Goal: Task Accomplishment & Management: Use online tool/utility

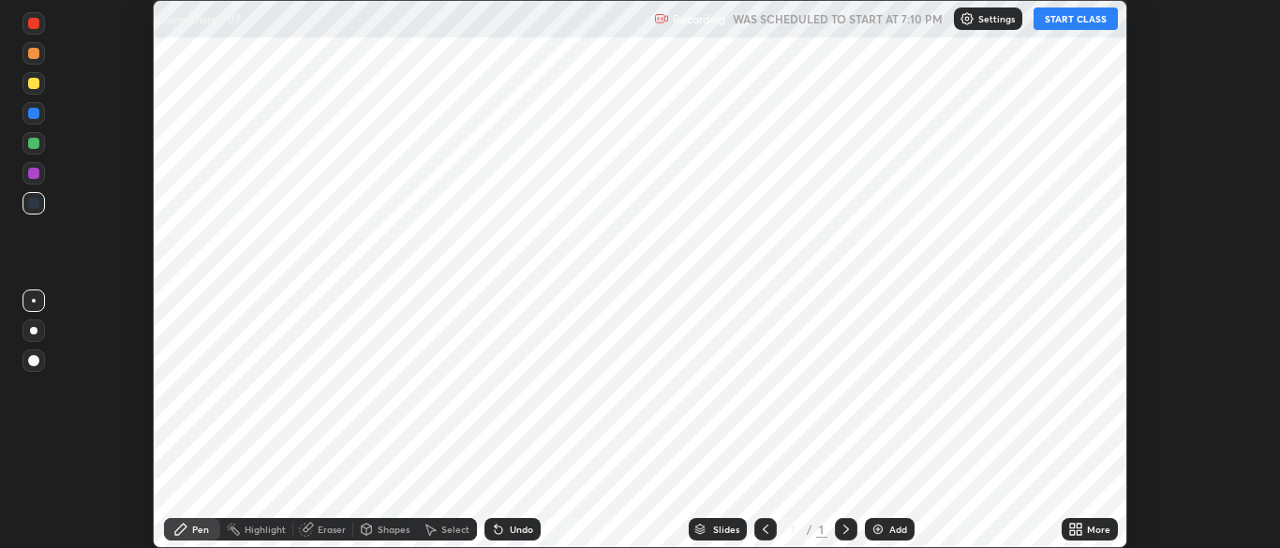
scroll to position [548, 1279]
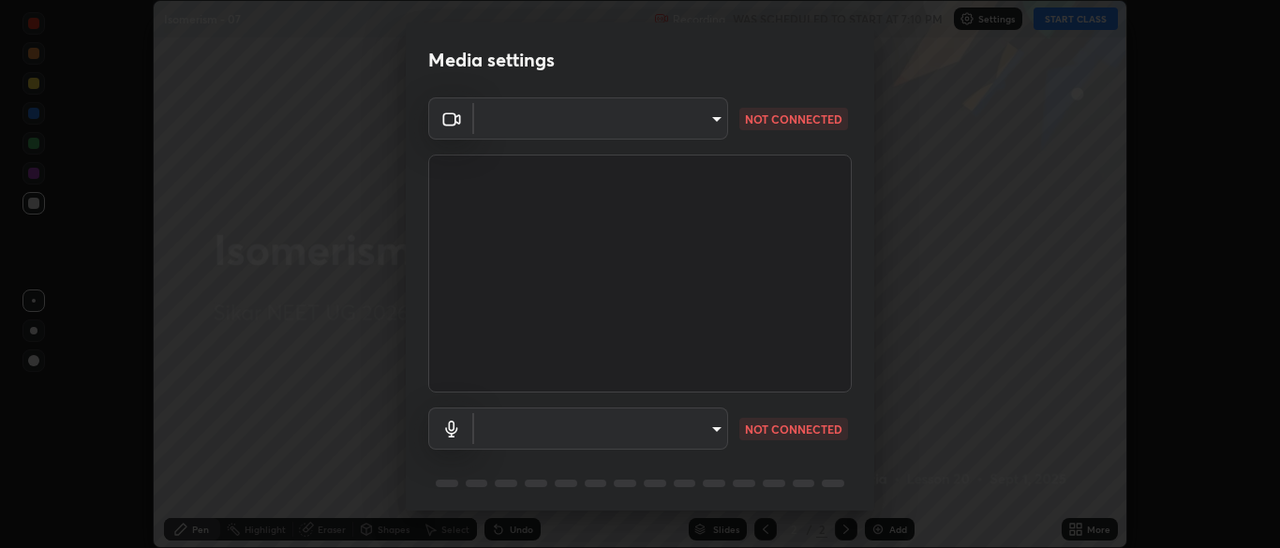
type input "a82f1159cc2de1dfb654565184927a2b1c4e6344563cfa620130f7652aa5f2eb"
type input "c7b176e25a51b05a7c41d0a5b2eb65c28b655efe3ff436e00c334aa0291a29b6"
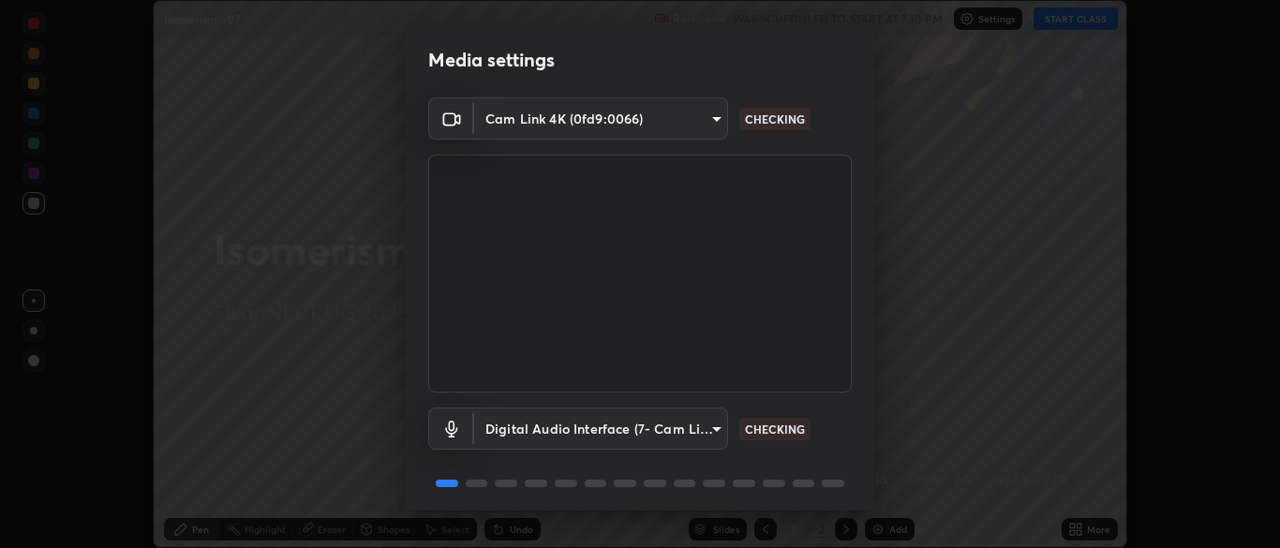
scroll to position [67, 0]
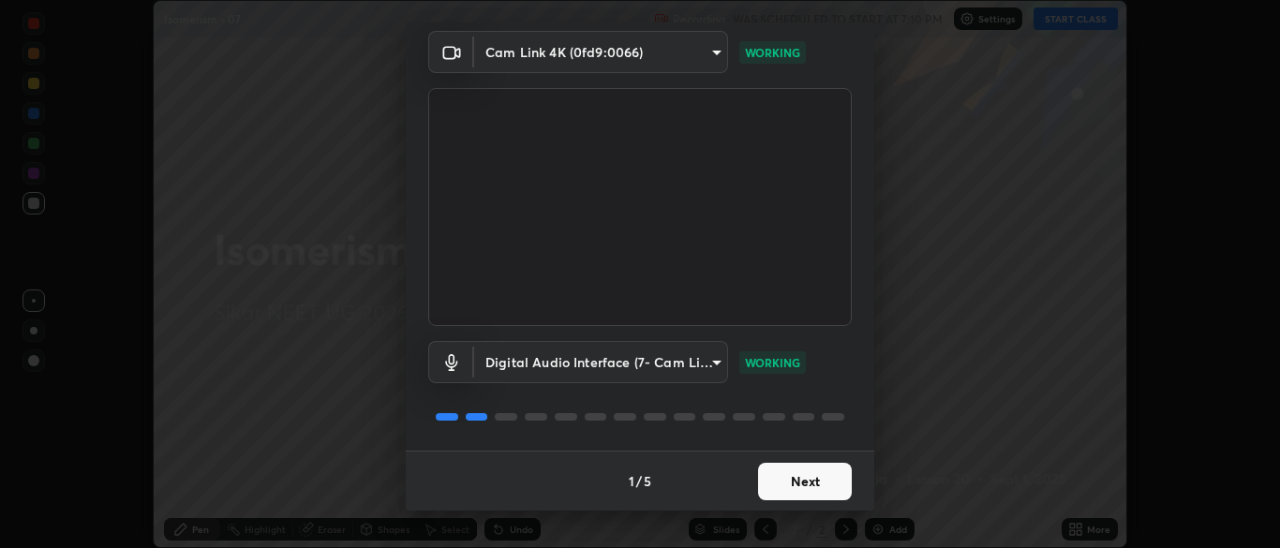
click at [815, 468] on button "Next" at bounding box center [805, 481] width 94 height 37
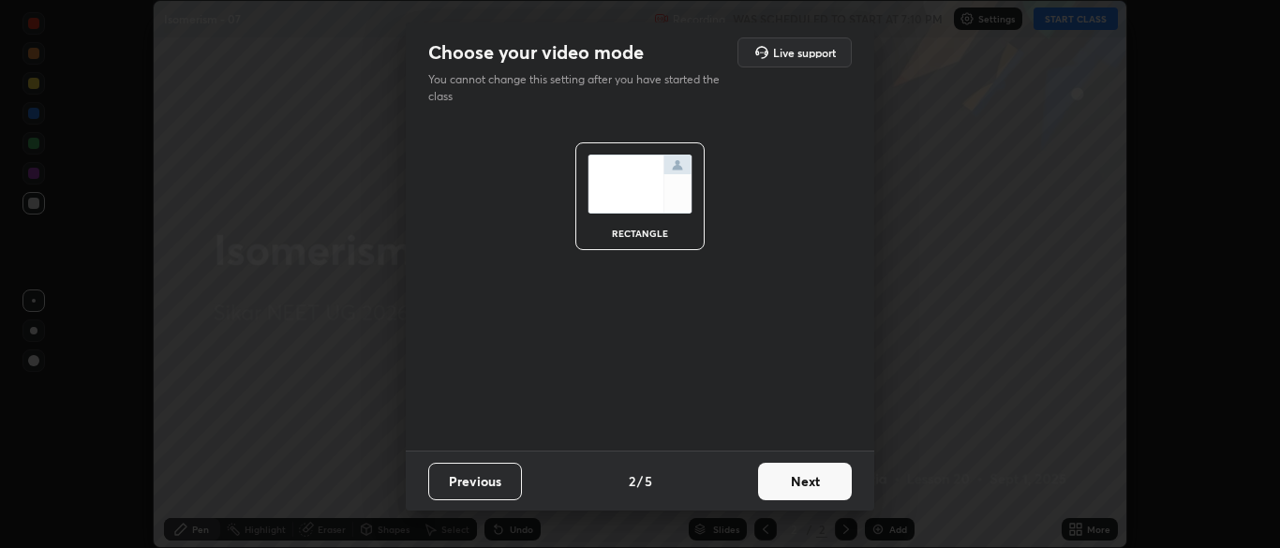
scroll to position [0, 0]
click at [812, 473] on button "Next" at bounding box center [805, 481] width 94 height 37
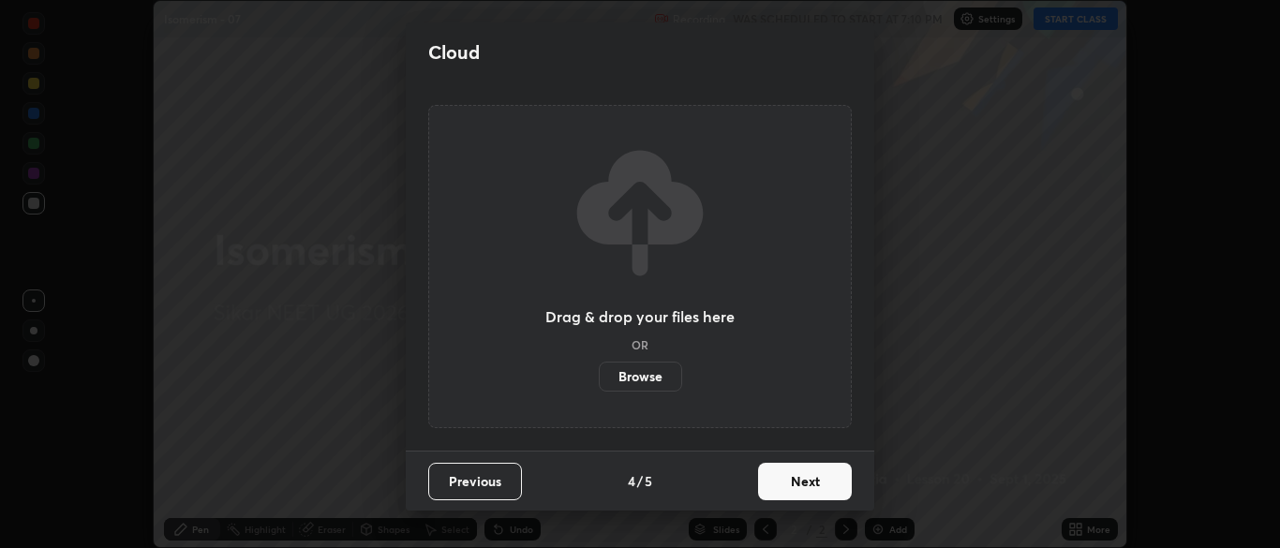
click at [823, 488] on button "Next" at bounding box center [805, 481] width 94 height 37
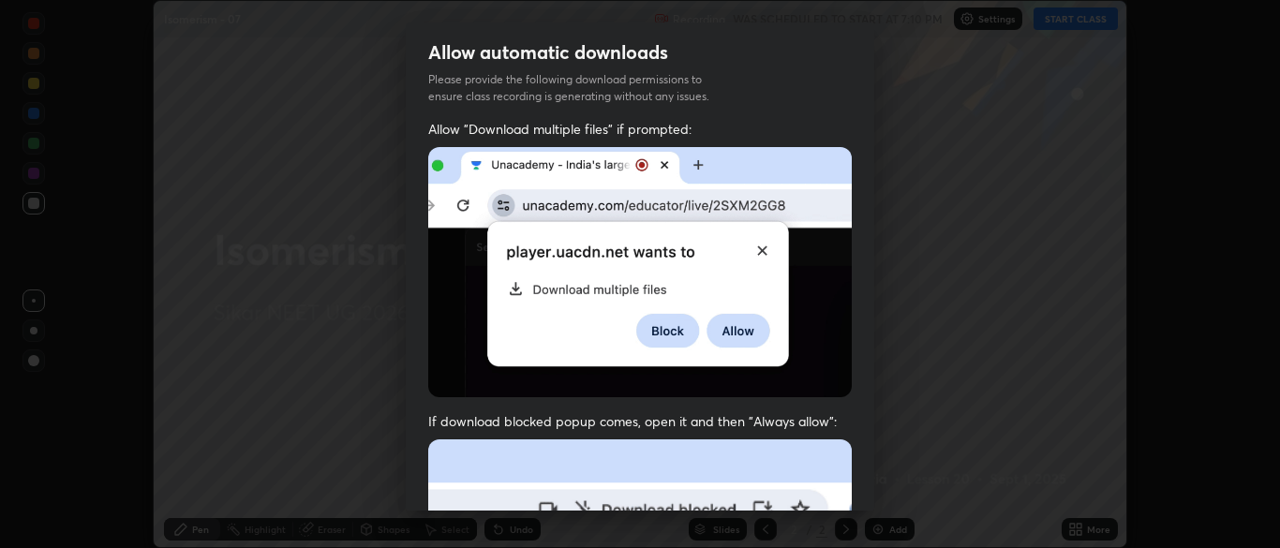
click at [820, 422] on span "If download blocked popup comes, open it and then "Always allow":" at bounding box center [639, 421] width 423 height 18
click at [815, 394] on div "Allow "Download multiple files" if prompted: If download blocked popup comes, o…" at bounding box center [640, 514] width 468 height 789
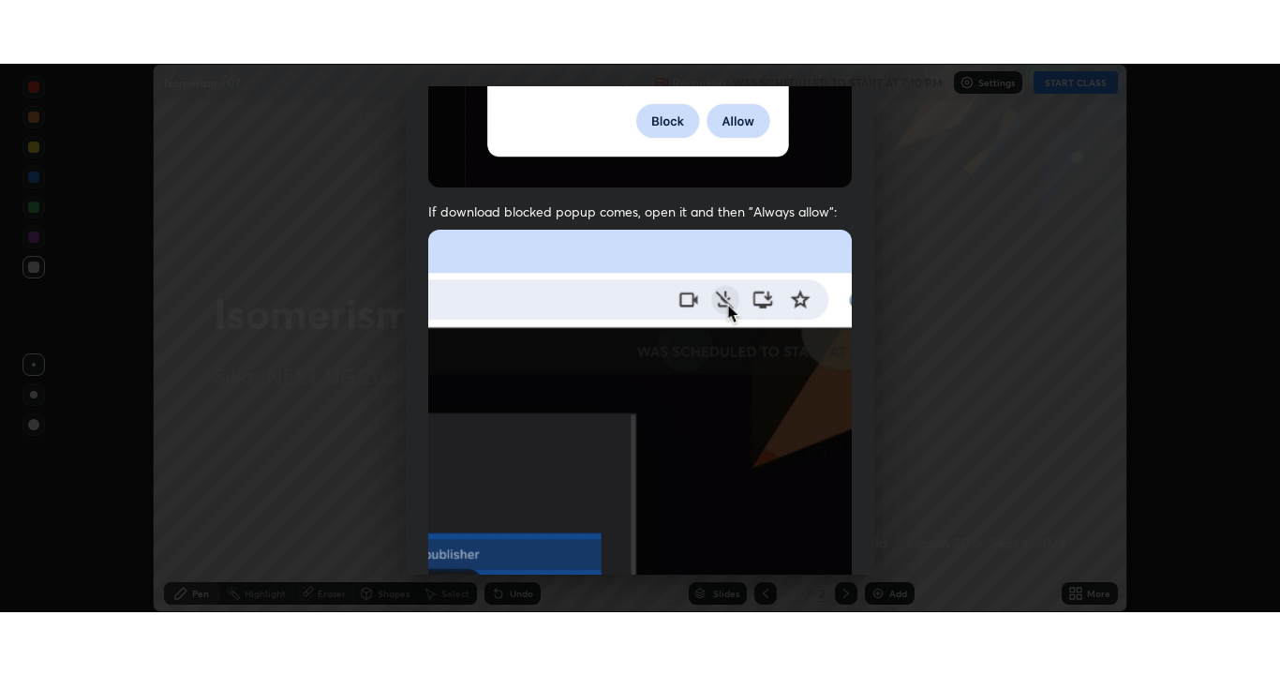
scroll to position [449, 0]
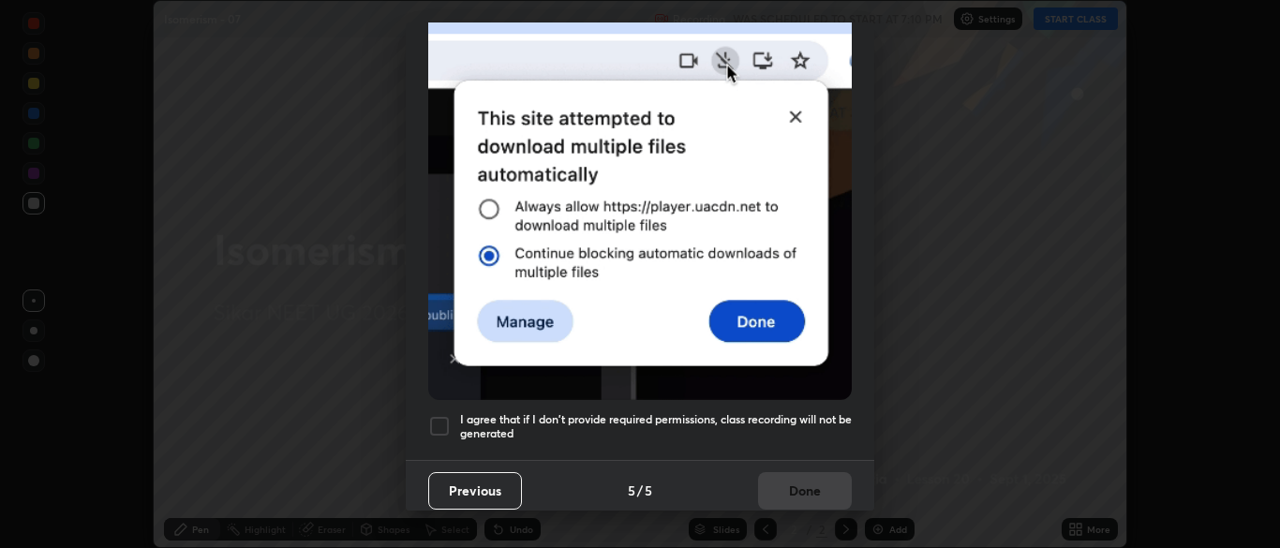
click at [790, 426] on h5 "I agree that if I don't provide required permissions, class recording will not …" at bounding box center [656, 426] width 392 height 29
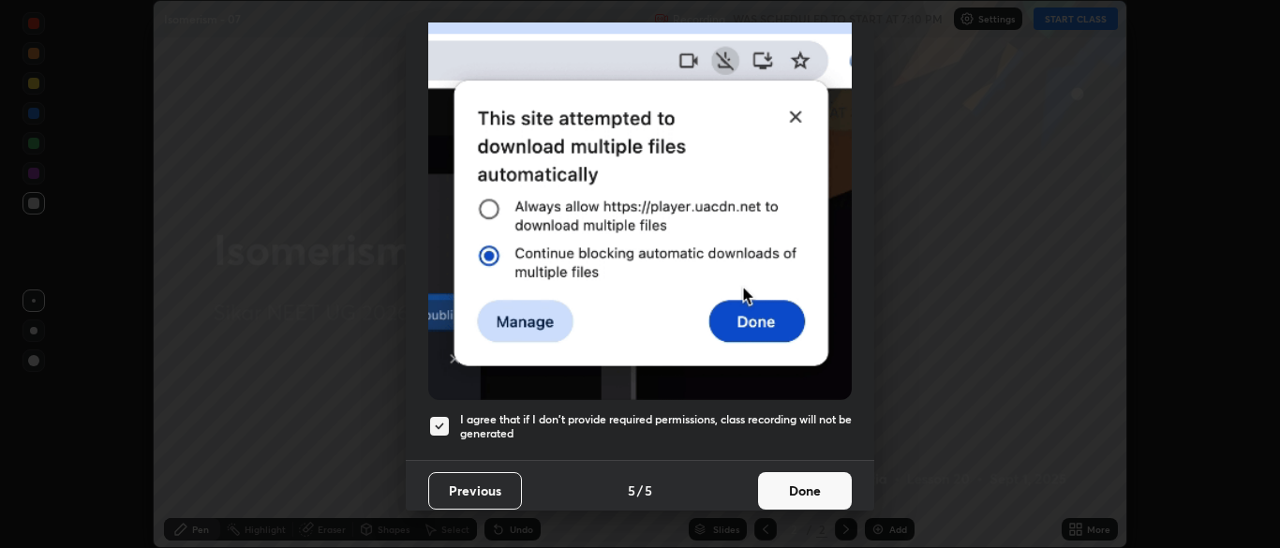
click at [800, 484] on button "Done" at bounding box center [805, 490] width 94 height 37
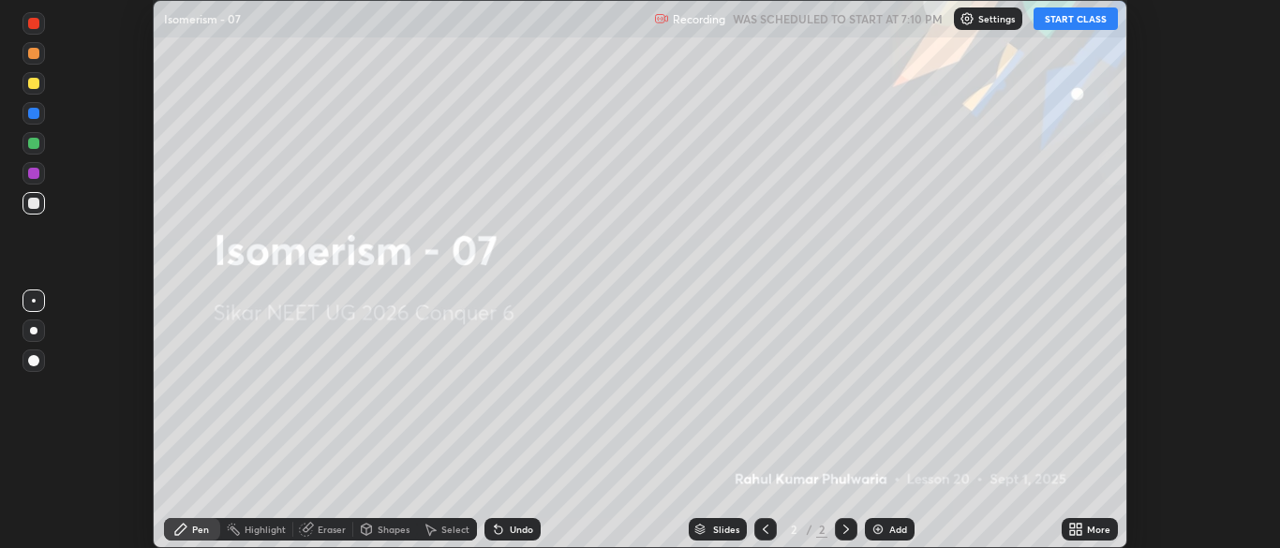
click at [1082, 529] on icon at bounding box center [1075, 529] width 15 height 15
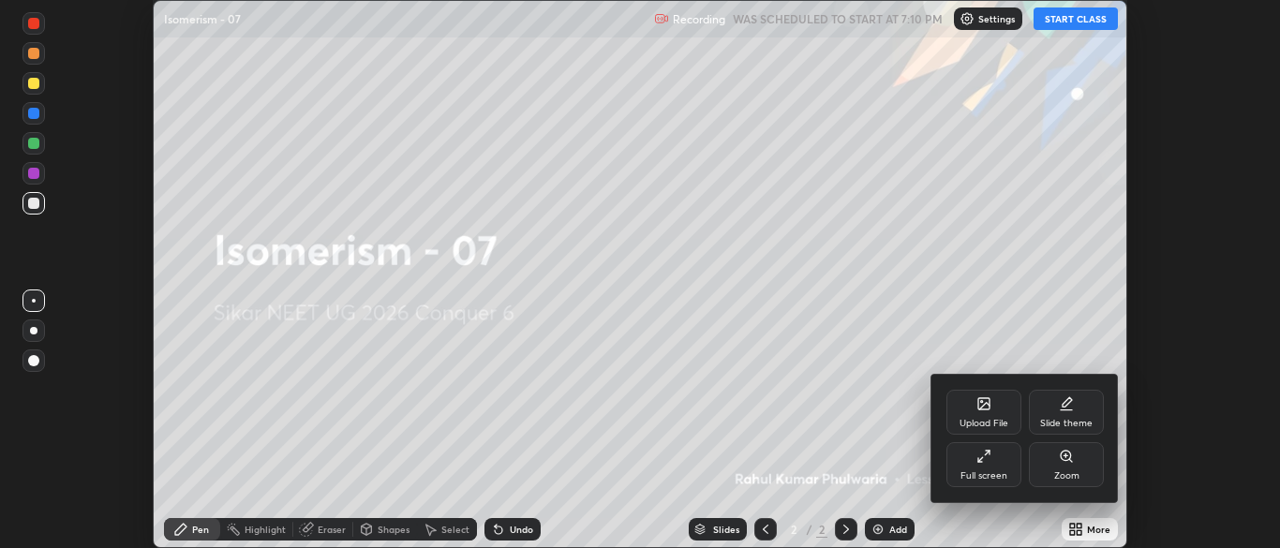
click at [988, 468] on div "Full screen" at bounding box center [983, 464] width 75 height 45
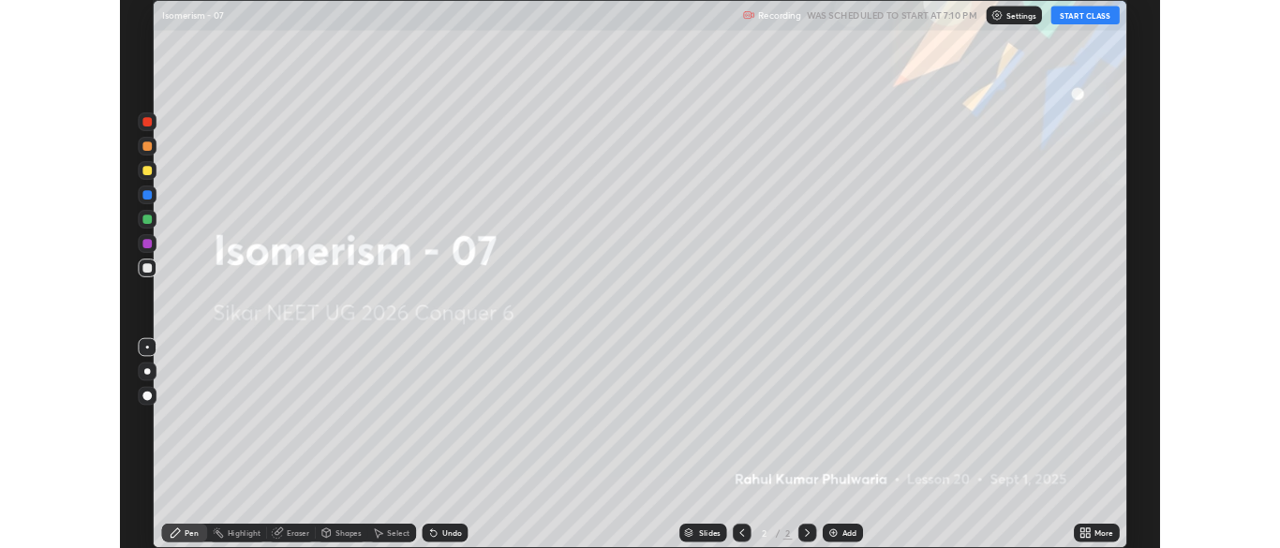
scroll to position [675, 1280]
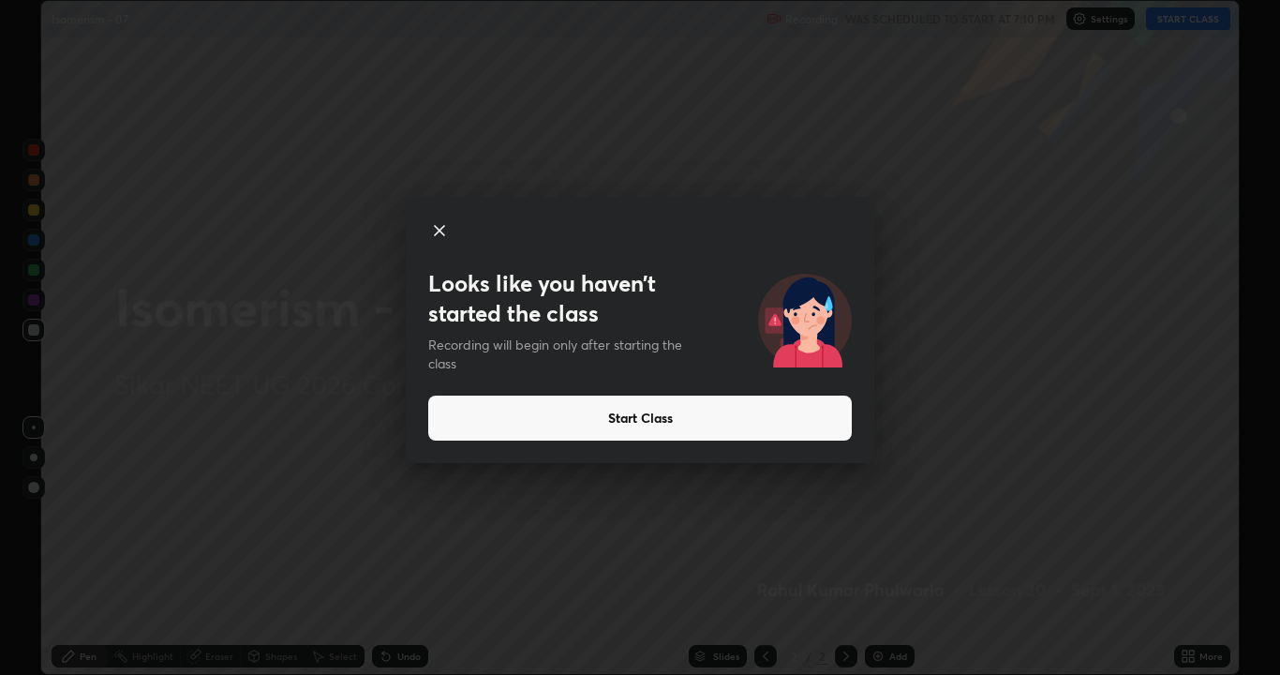
click at [483, 417] on button "Start Class" at bounding box center [639, 417] width 423 height 45
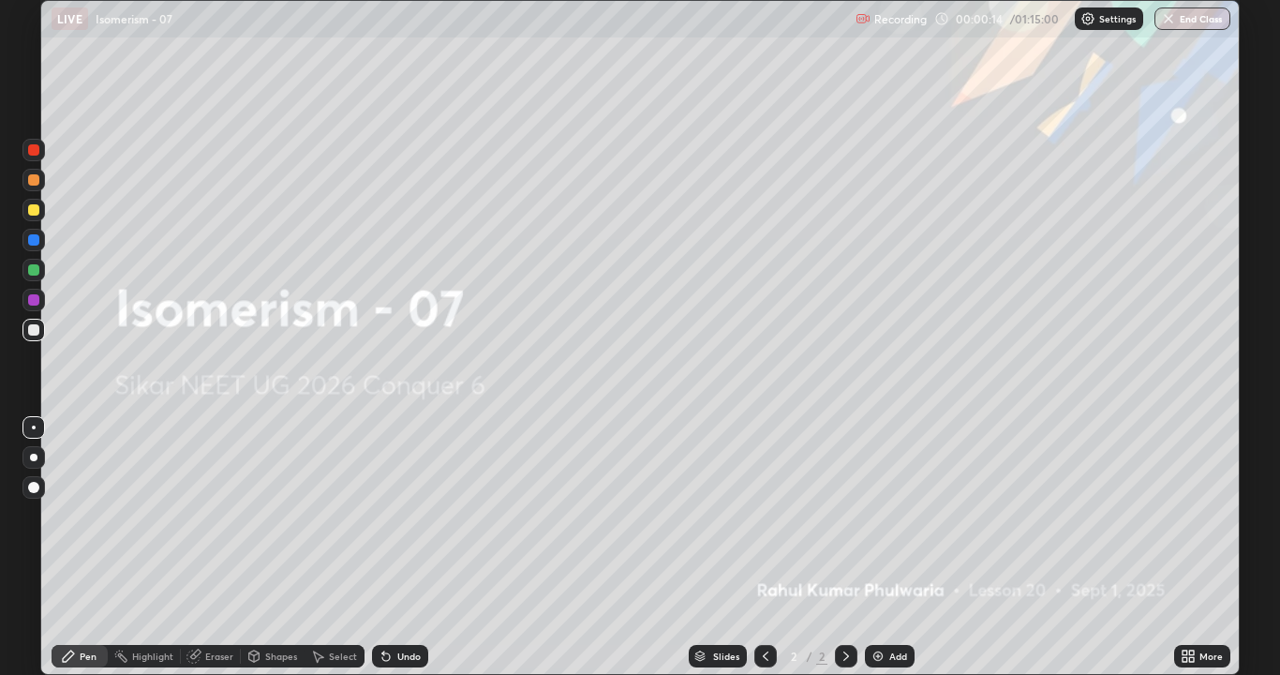
click at [880, 547] on img at bounding box center [877, 655] width 15 height 15
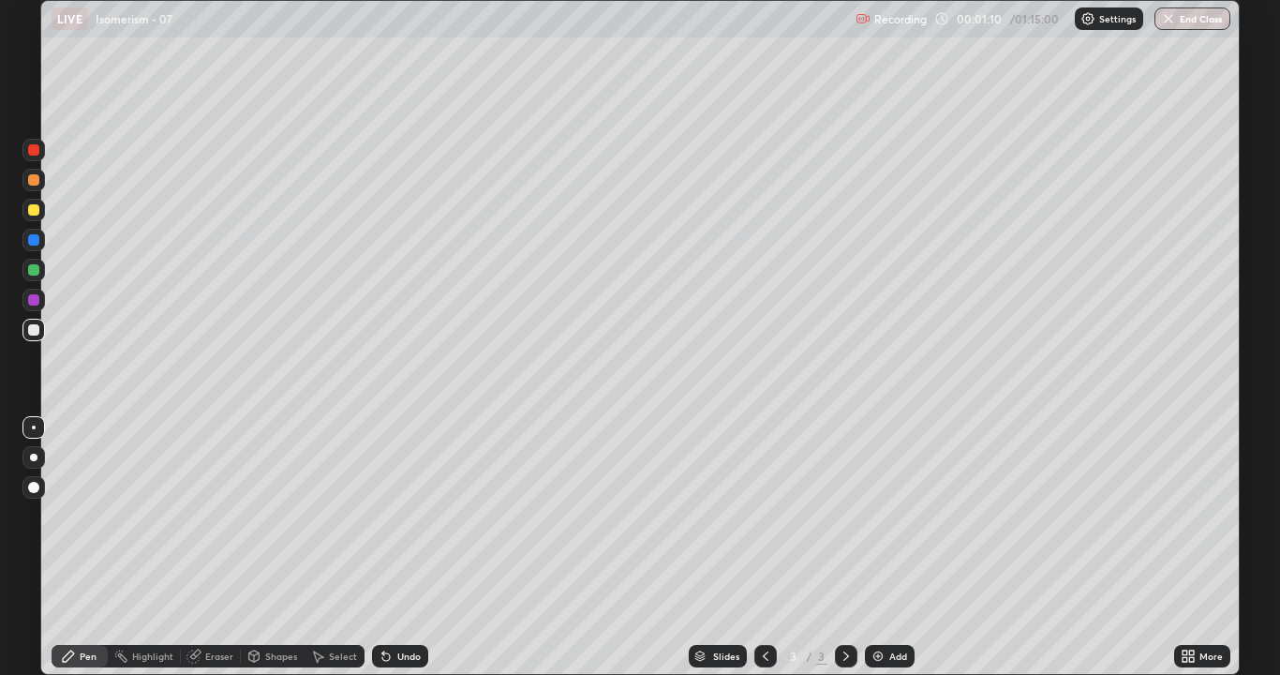
click at [217, 547] on div "Eraser" at bounding box center [219, 655] width 28 height 9
click at [83, 547] on div "Pen" at bounding box center [80, 656] width 56 height 22
click at [206, 547] on div "Eraser" at bounding box center [219, 655] width 28 height 9
click at [94, 547] on div "Pen" at bounding box center [88, 655] width 17 height 9
click at [881, 547] on img at bounding box center [877, 655] width 15 height 15
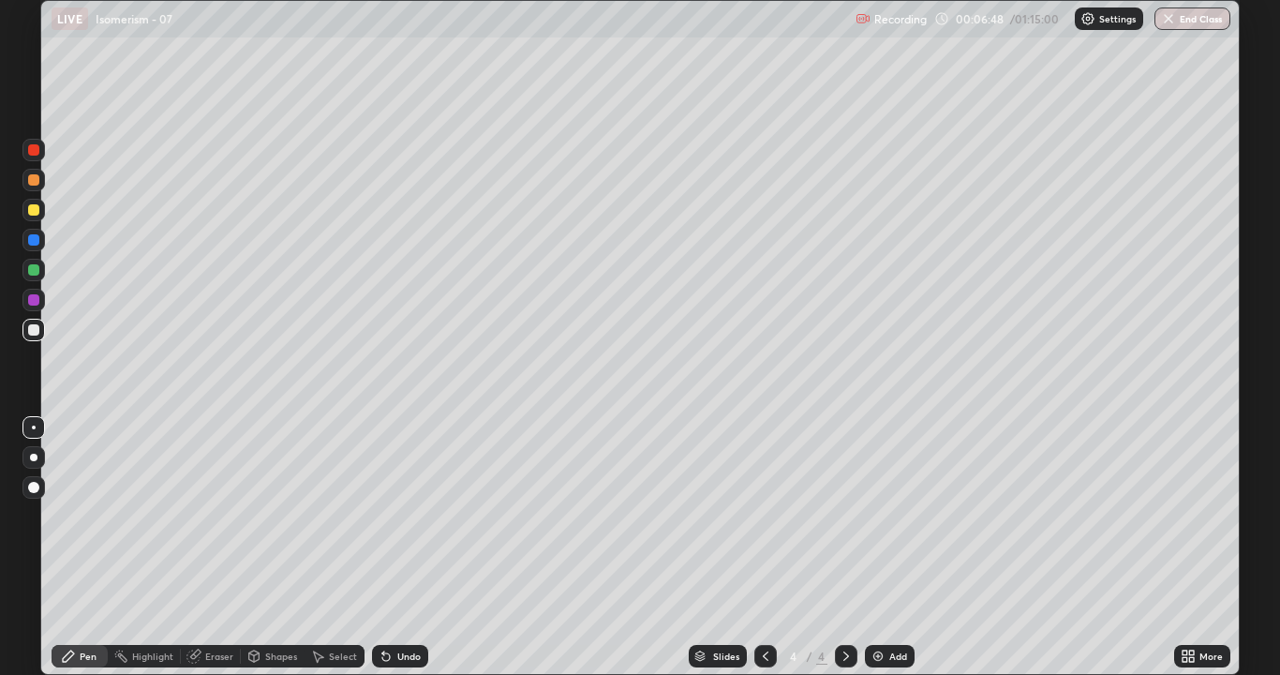
click at [763, 547] on icon at bounding box center [766, 655] width 6 height 9
click at [835, 547] on div at bounding box center [846, 656] width 22 height 22
click at [200, 547] on icon at bounding box center [193, 655] width 15 height 15
click at [83, 547] on div "Pen" at bounding box center [88, 655] width 17 height 9
click at [883, 547] on img at bounding box center [877, 655] width 15 height 15
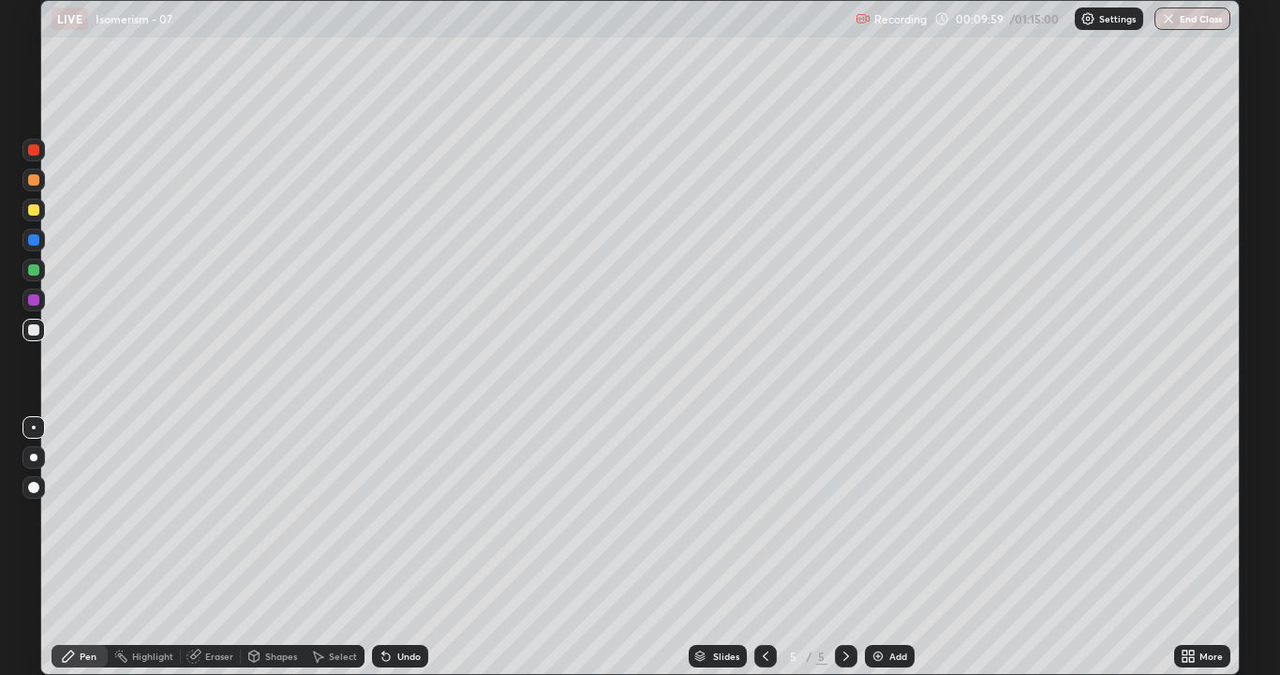
click at [40, 271] on div at bounding box center [33, 270] width 22 height 22
click at [31, 332] on div at bounding box center [33, 329] width 11 height 11
click at [34, 271] on div at bounding box center [33, 269] width 11 height 11
click at [30, 327] on div at bounding box center [33, 329] width 11 height 11
click at [205, 547] on div "Eraser" at bounding box center [219, 655] width 28 height 9
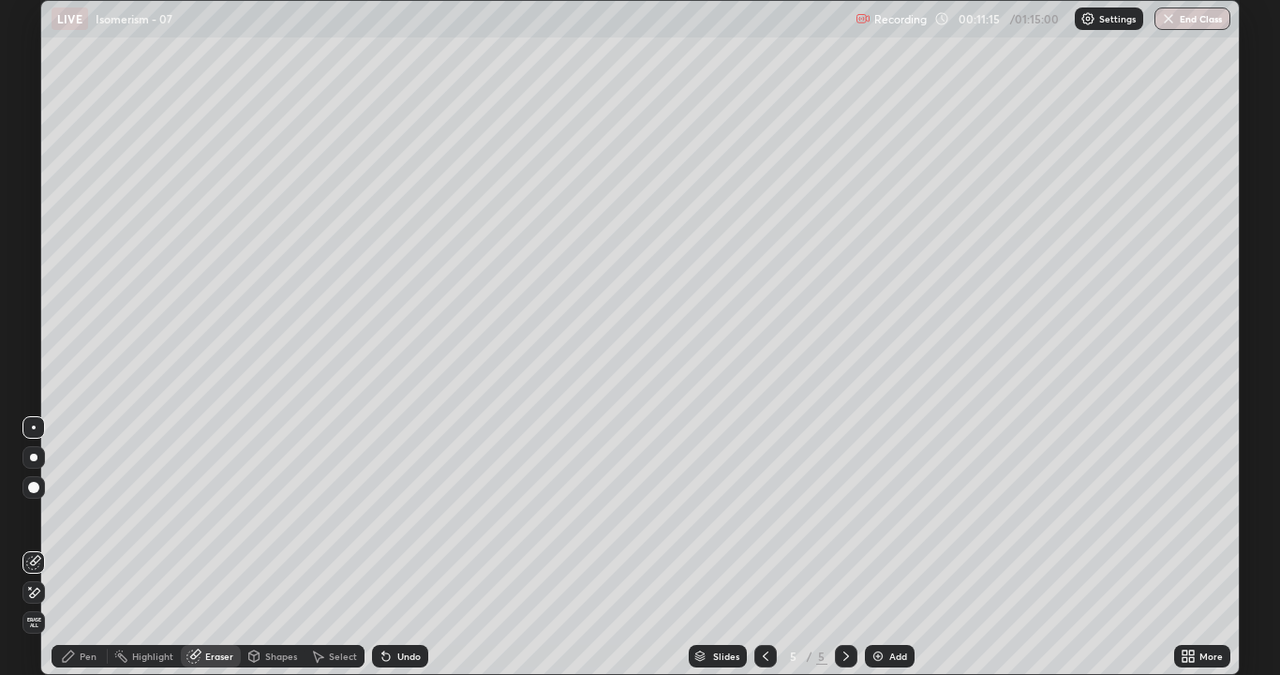
click at [69, 547] on icon at bounding box center [68, 655] width 15 height 15
click at [765, 547] on icon at bounding box center [766, 655] width 6 height 9
click at [764, 547] on icon at bounding box center [766, 655] width 6 height 9
click at [844, 547] on icon at bounding box center [846, 655] width 15 height 15
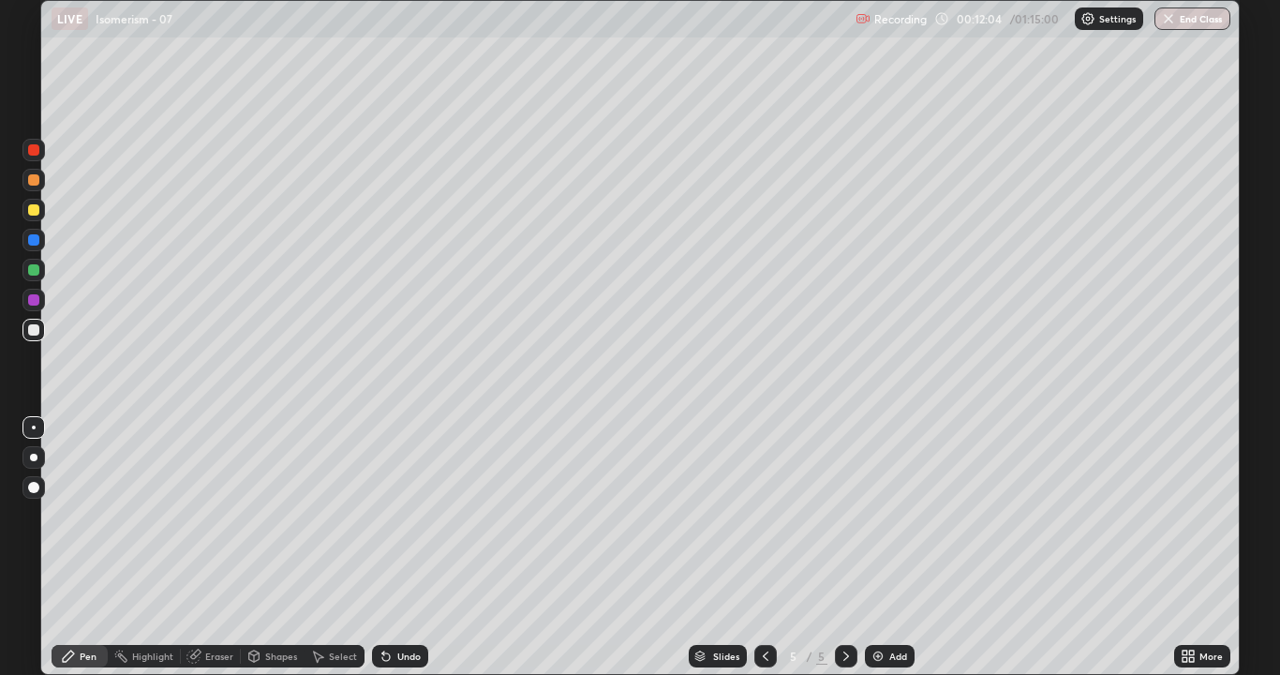
click at [30, 268] on div at bounding box center [33, 269] width 11 height 11
click at [214, 547] on div "Eraser" at bounding box center [219, 655] width 28 height 9
click at [83, 547] on div "Pen" at bounding box center [88, 655] width 17 height 9
click at [764, 547] on icon at bounding box center [765, 655] width 15 height 15
click at [841, 547] on icon at bounding box center [846, 655] width 15 height 15
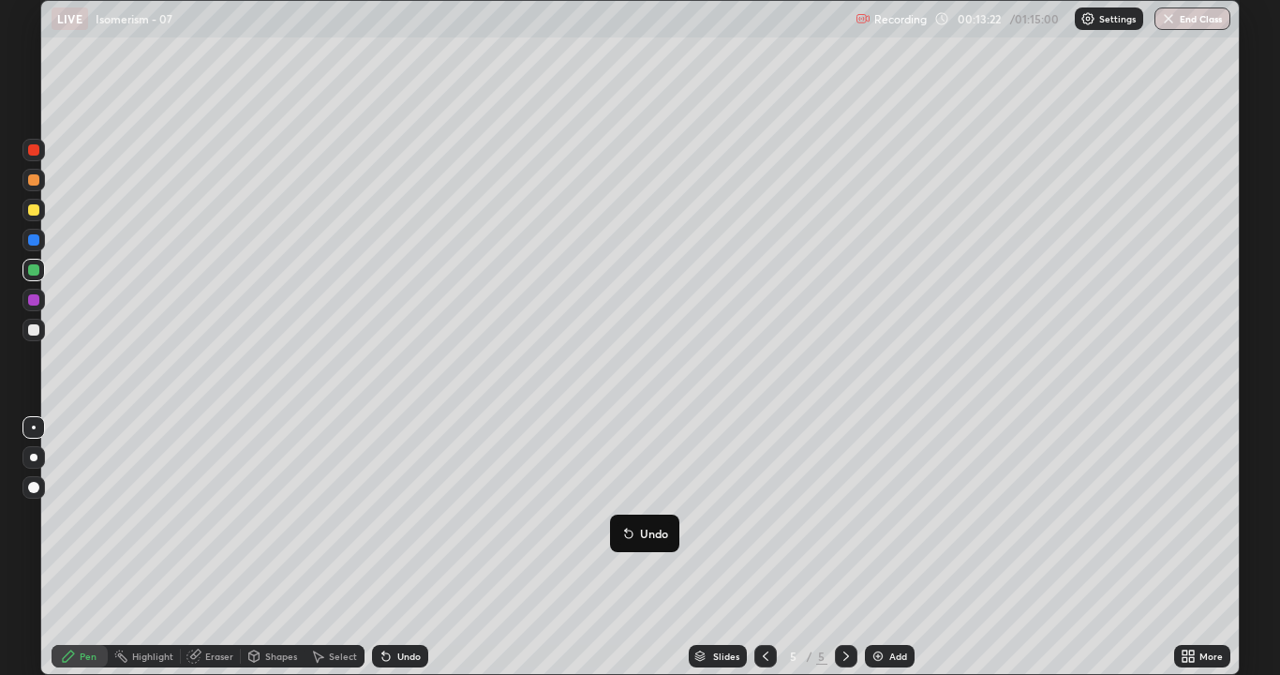
click at [645, 527] on p "Undo" at bounding box center [654, 533] width 28 height 15
click at [30, 331] on div at bounding box center [33, 329] width 11 height 11
click at [875, 547] on img at bounding box center [877, 655] width 15 height 15
click at [29, 275] on div at bounding box center [33, 269] width 11 height 11
click at [34, 332] on div at bounding box center [33, 329] width 11 height 11
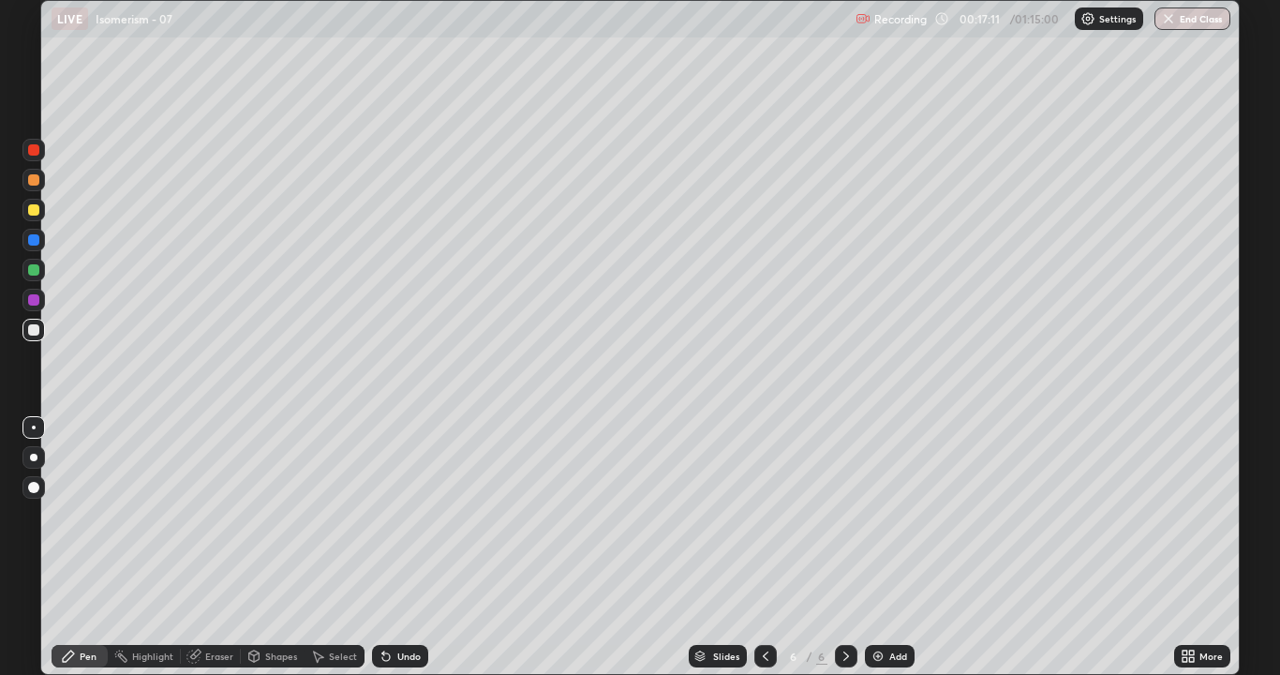
click at [35, 276] on div at bounding box center [33, 270] width 22 height 22
click at [215, 547] on div "Eraser" at bounding box center [219, 655] width 28 height 9
click at [87, 547] on div "Pen" at bounding box center [88, 655] width 17 height 9
click at [31, 331] on div at bounding box center [33, 329] width 11 height 11
click at [35, 272] on div at bounding box center [33, 269] width 11 height 11
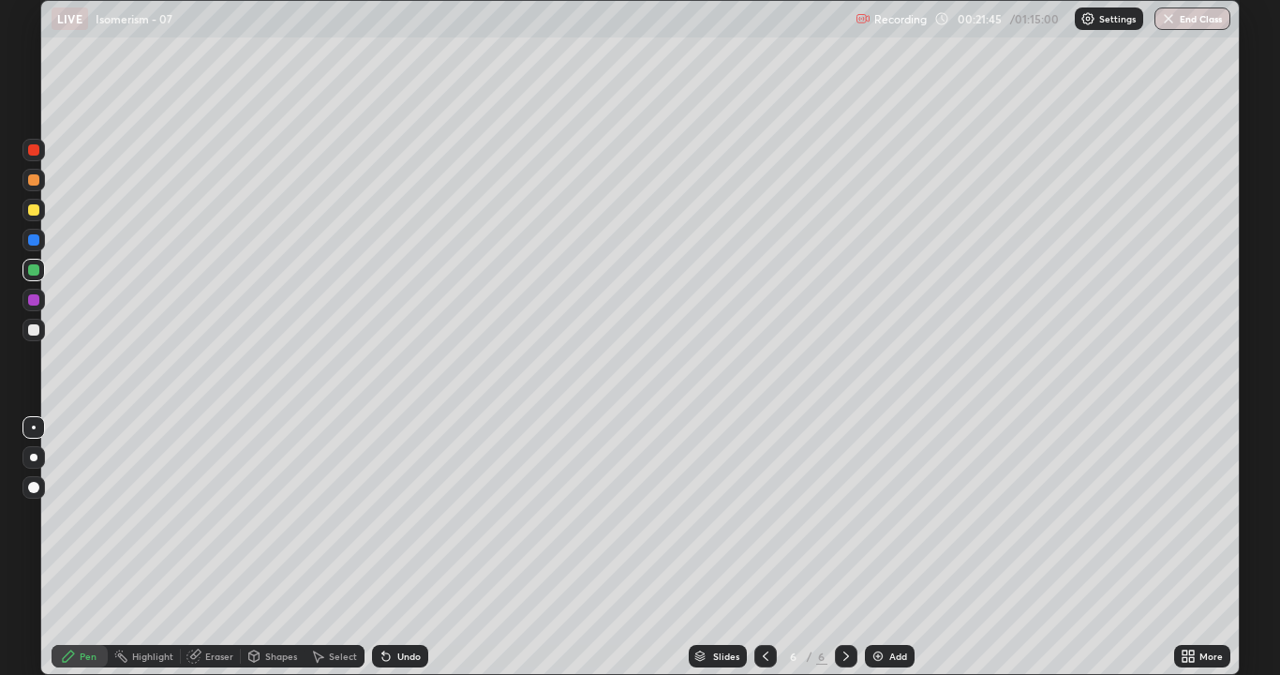
click at [30, 331] on div at bounding box center [33, 329] width 11 height 11
click at [37, 151] on div at bounding box center [33, 149] width 11 height 11
click at [37, 332] on div at bounding box center [33, 329] width 11 height 11
click at [883, 547] on img at bounding box center [877, 655] width 15 height 15
click at [37, 270] on div at bounding box center [33, 269] width 11 height 11
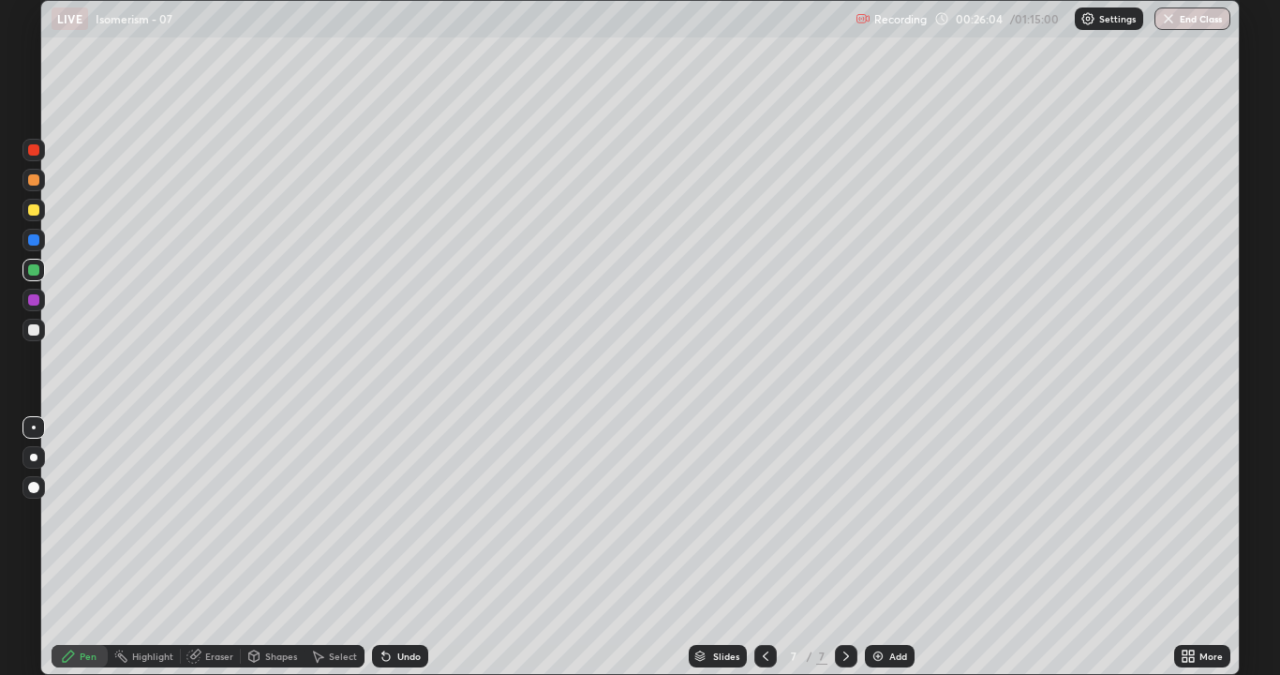
click at [28, 331] on div at bounding box center [33, 329] width 11 height 11
click at [207, 547] on div "Eraser" at bounding box center [219, 655] width 28 height 9
click at [90, 547] on div "Pen" at bounding box center [88, 655] width 17 height 9
click at [34, 271] on div at bounding box center [33, 269] width 11 height 11
click at [390, 547] on div "Undo" at bounding box center [396, 655] width 64 height 37
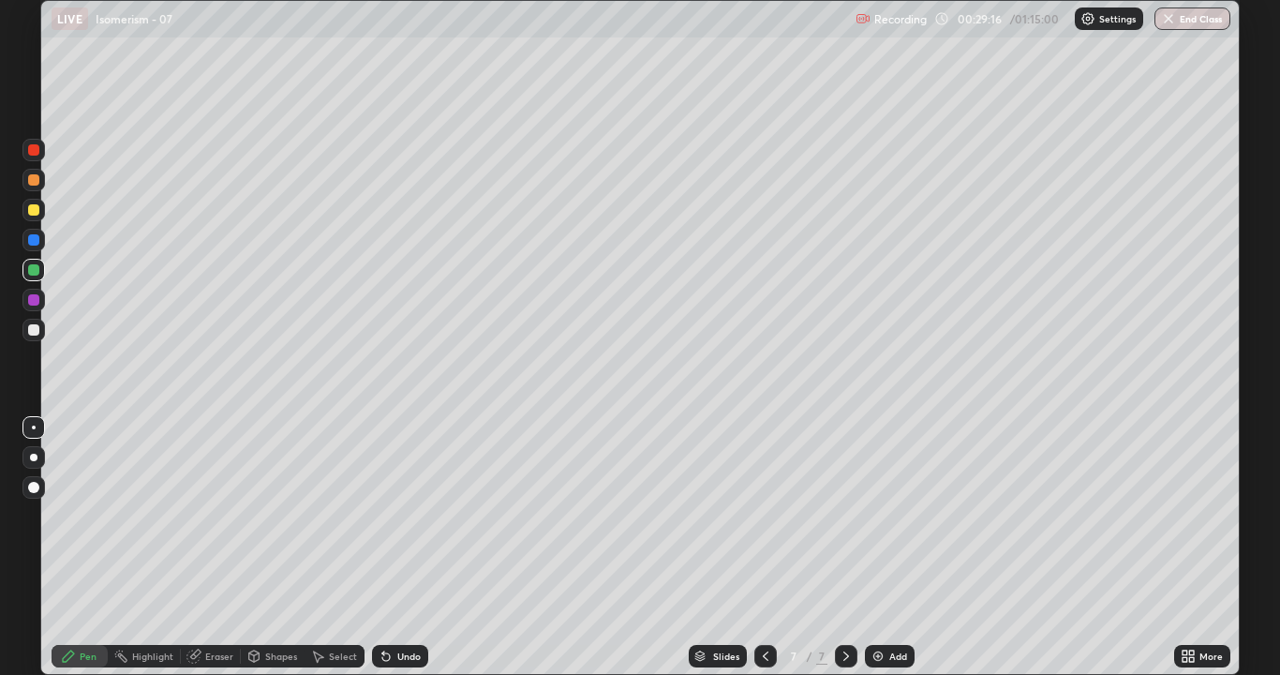
click at [401, 547] on div "Undo" at bounding box center [396, 655] width 64 height 37
click at [390, 547] on div "Undo" at bounding box center [396, 655] width 64 height 37
click at [398, 547] on div "Undo" at bounding box center [396, 655] width 64 height 37
click at [32, 329] on div at bounding box center [33, 329] width 11 height 11
click at [876, 547] on img at bounding box center [877, 655] width 15 height 15
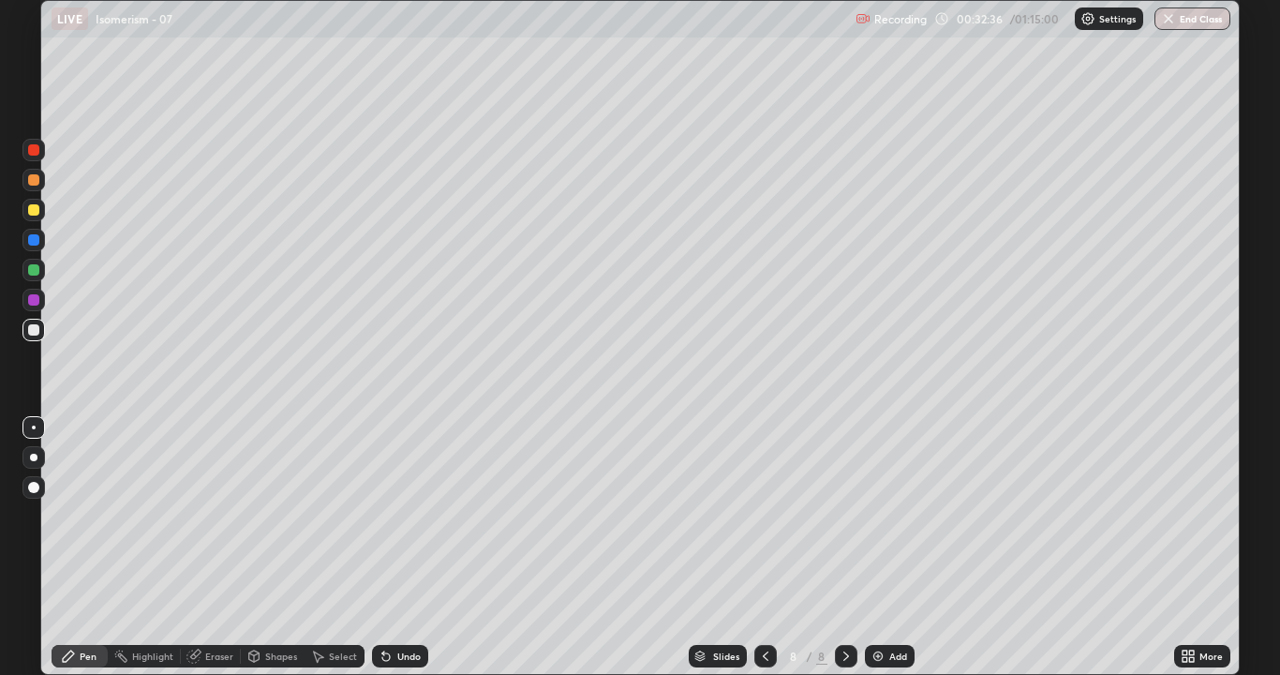
click at [37, 275] on div at bounding box center [33, 269] width 11 height 11
click at [37, 331] on div at bounding box center [33, 329] width 11 height 11
click at [211, 547] on div "Eraser" at bounding box center [219, 655] width 28 height 9
click at [91, 547] on div "Pen" at bounding box center [88, 655] width 17 height 9
click at [211, 547] on div "Eraser" at bounding box center [219, 655] width 28 height 9
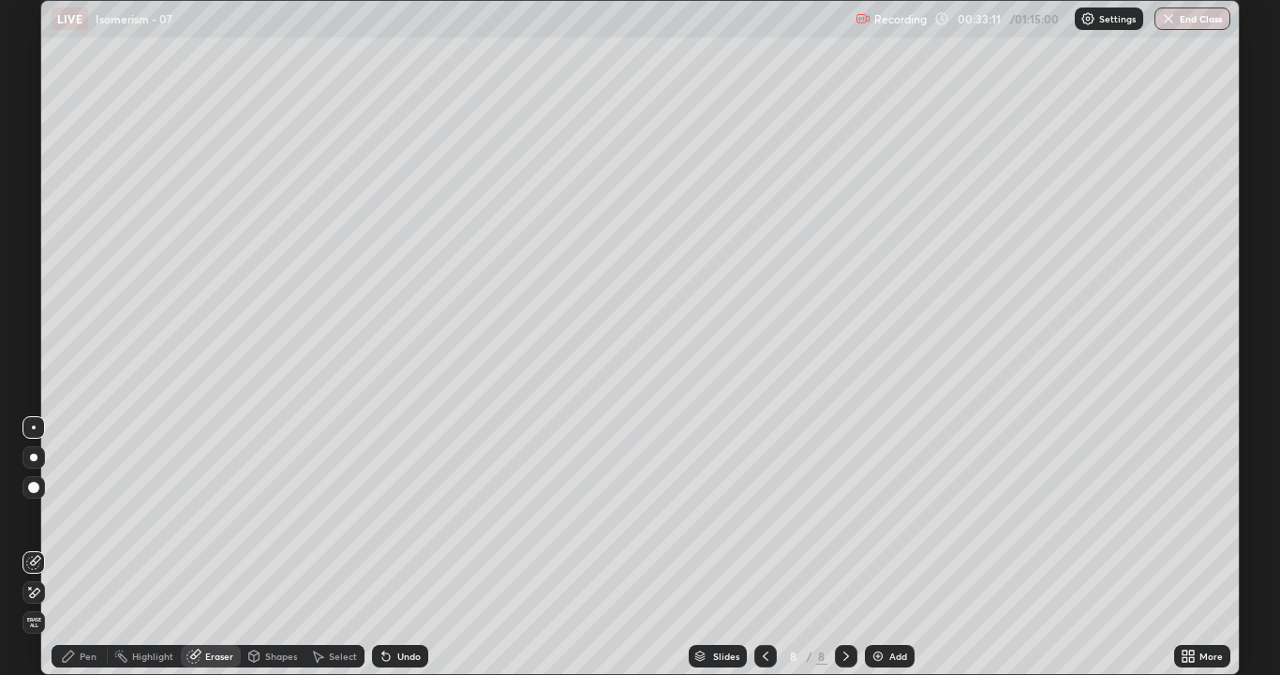
click at [87, 547] on div "Pen" at bounding box center [80, 656] width 56 height 22
click at [34, 331] on div at bounding box center [33, 329] width 11 height 11
click at [219, 547] on div "Eraser" at bounding box center [219, 655] width 28 height 9
click at [92, 547] on div "Pen" at bounding box center [80, 656] width 56 height 22
click at [219, 547] on div "Eraser" at bounding box center [211, 656] width 60 height 22
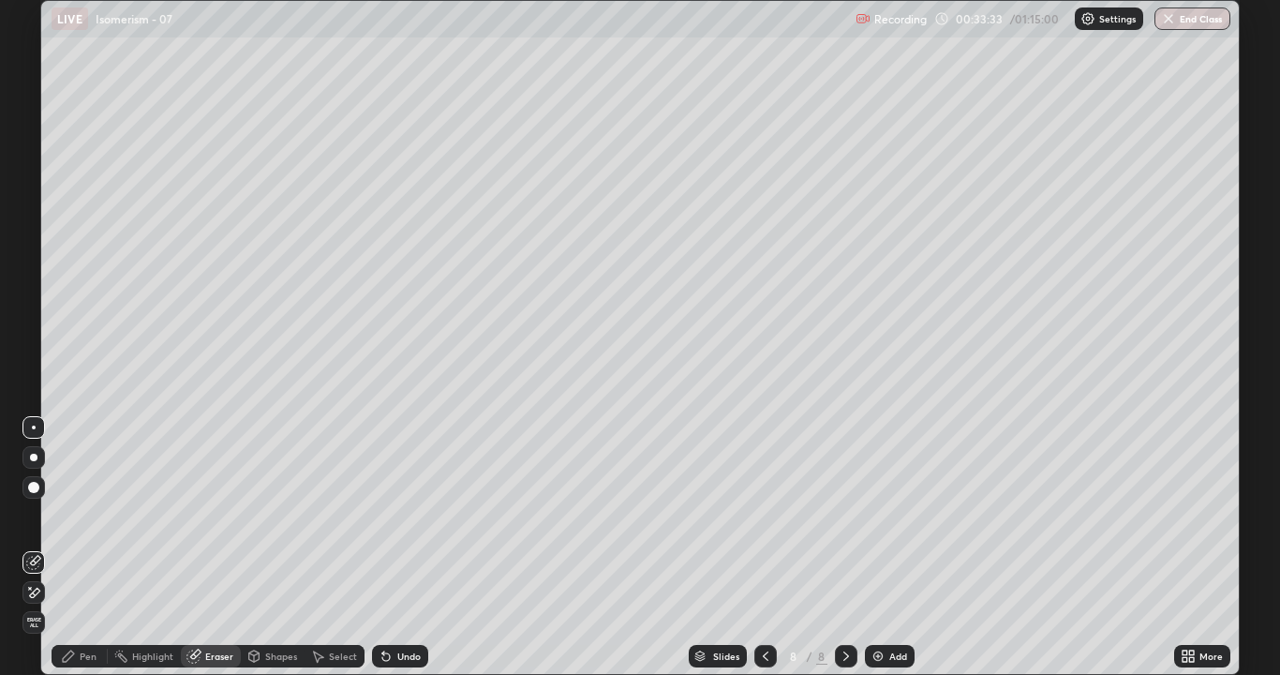
click at [89, 547] on div "Pen" at bounding box center [88, 655] width 17 height 9
click at [209, 547] on div "Eraser" at bounding box center [219, 655] width 28 height 9
click at [80, 547] on div "Pen" at bounding box center [88, 655] width 17 height 9
click at [34, 270] on div at bounding box center [33, 269] width 11 height 11
click at [32, 330] on div at bounding box center [33, 329] width 11 height 11
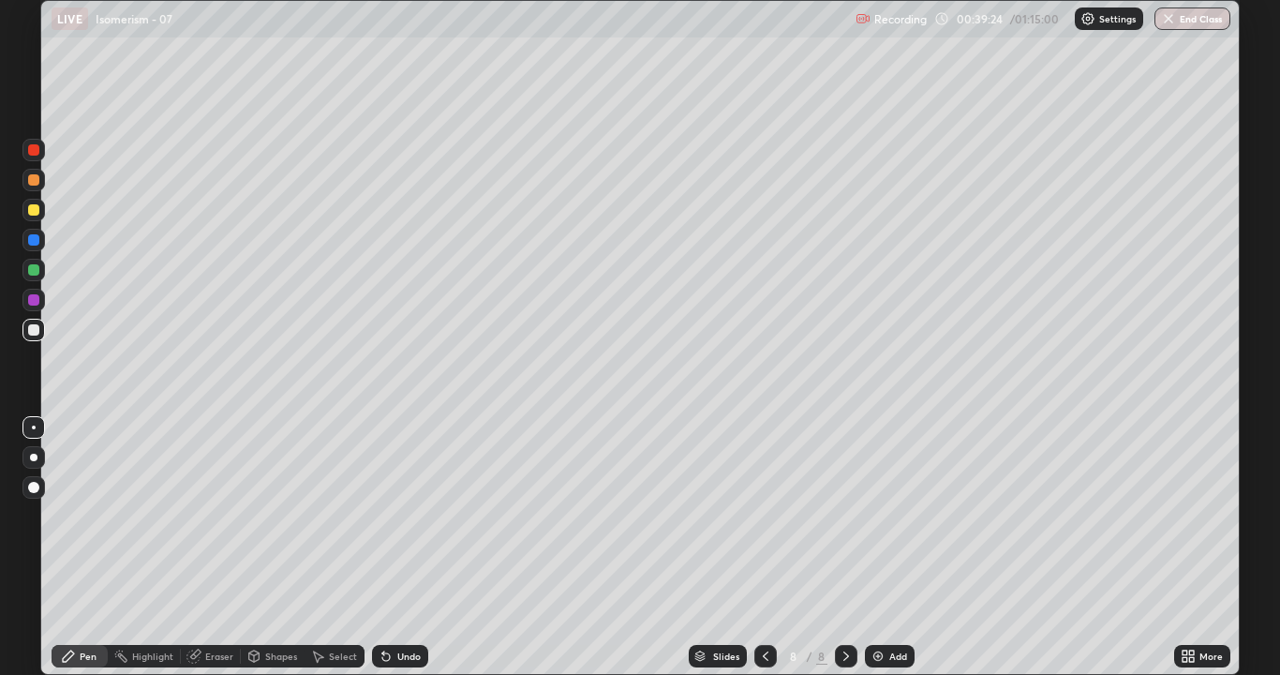
click at [32, 271] on div at bounding box center [33, 269] width 11 height 11
click at [878, 547] on img at bounding box center [877, 655] width 15 height 15
click at [37, 329] on div at bounding box center [33, 329] width 11 height 11
click at [32, 269] on div at bounding box center [33, 269] width 11 height 11
click at [30, 329] on div at bounding box center [33, 329] width 11 height 11
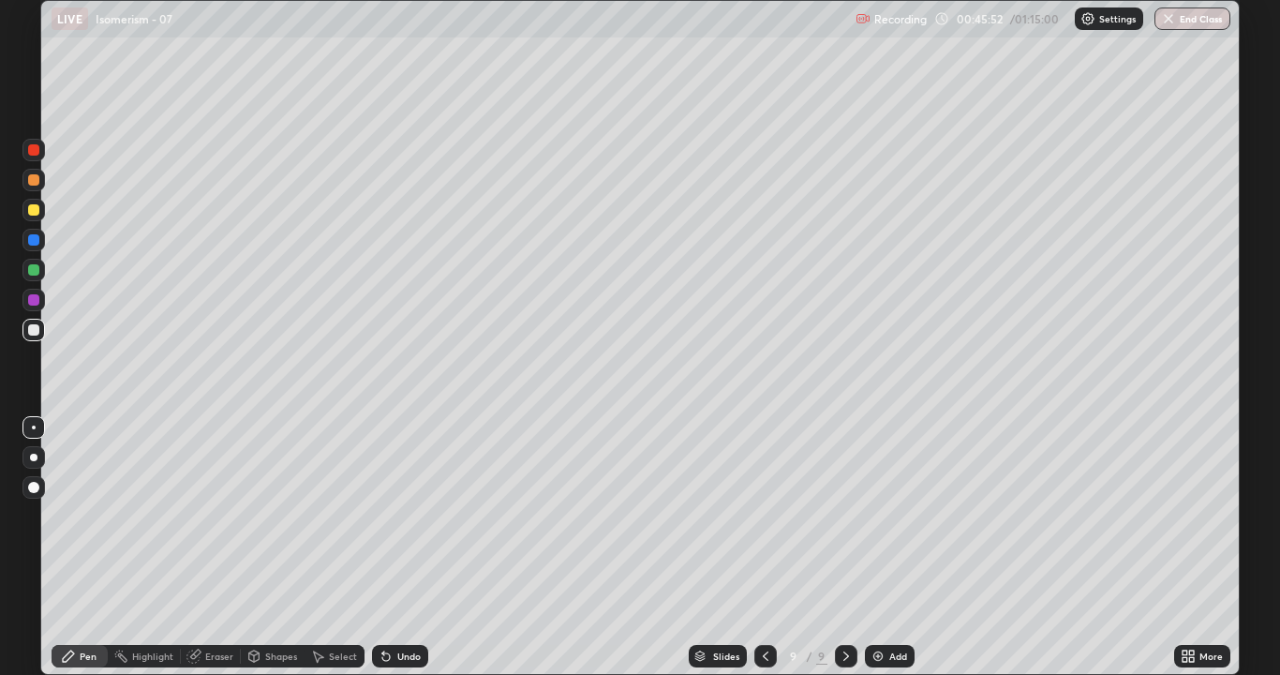
click at [205, 547] on div "Eraser" at bounding box center [219, 655] width 28 height 9
click at [83, 547] on div "Pen" at bounding box center [88, 655] width 17 height 9
click at [208, 547] on div "Eraser" at bounding box center [219, 655] width 28 height 9
click at [80, 547] on div "Pen" at bounding box center [80, 656] width 56 height 22
click at [31, 331] on div at bounding box center [33, 329] width 11 height 11
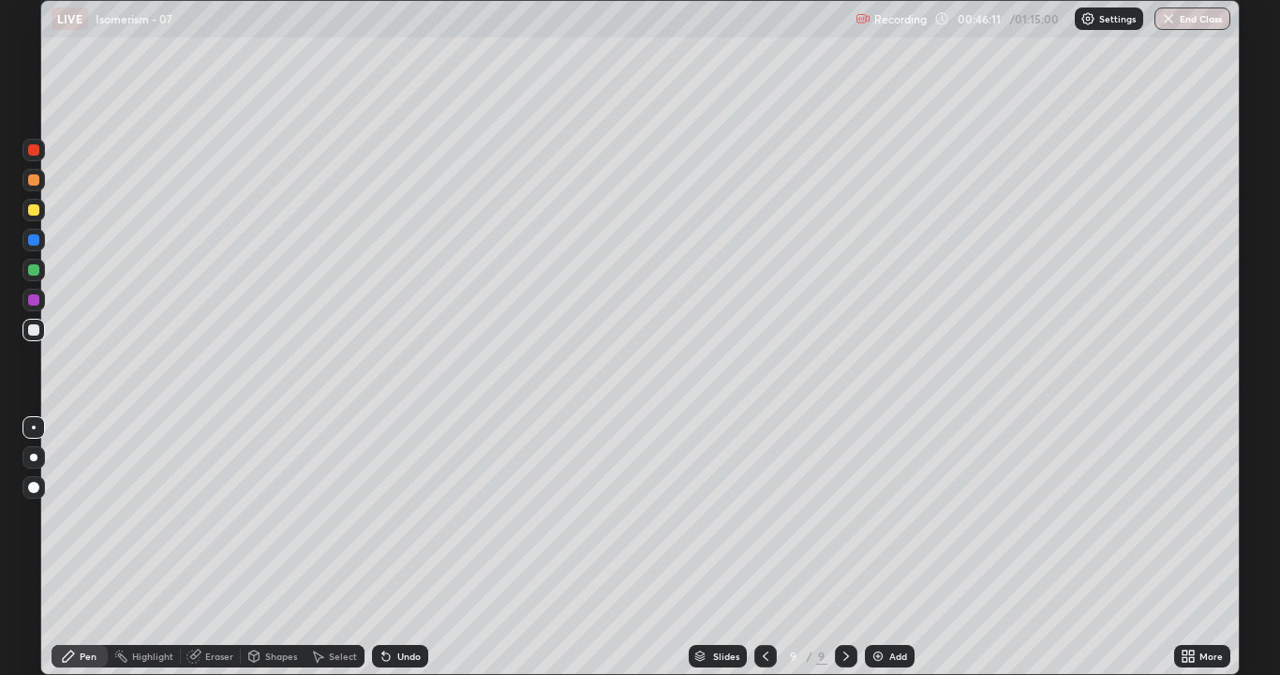
click at [29, 273] on div at bounding box center [33, 269] width 11 height 11
click at [33, 329] on div at bounding box center [33, 329] width 11 height 11
click at [31, 272] on div at bounding box center [33, 269] width 11 height 11
click at [34, 323] on div at bounding box center [33, 330] width 22 height 22
click at [879, 547] on img at bounding box center [877, 655] width 15 height 15
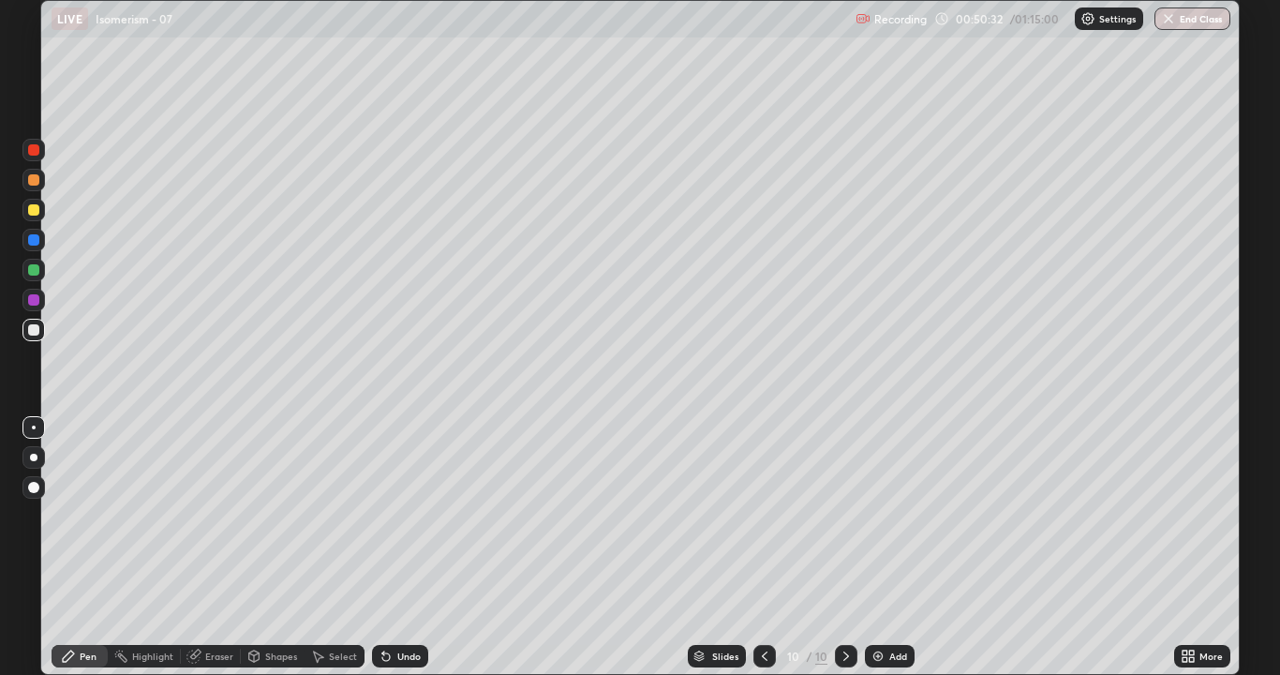
click at [215, 547] on div "Eraser" at bounding box center [219, 655] width 28 height 9
click at [85, 547] on div "Pen" at bounding box center [88, 655] width 17 height 9
click at [207, 547] on div "Eraser" at bounding box center [219, 655] width 28 height 9
click at [97, 547] on div "Pen" at bounding box center [80, 656] width 56 height 22
click at [215, 547] on div "Eraser" at bounding box center [219, 655] width 28 height 9
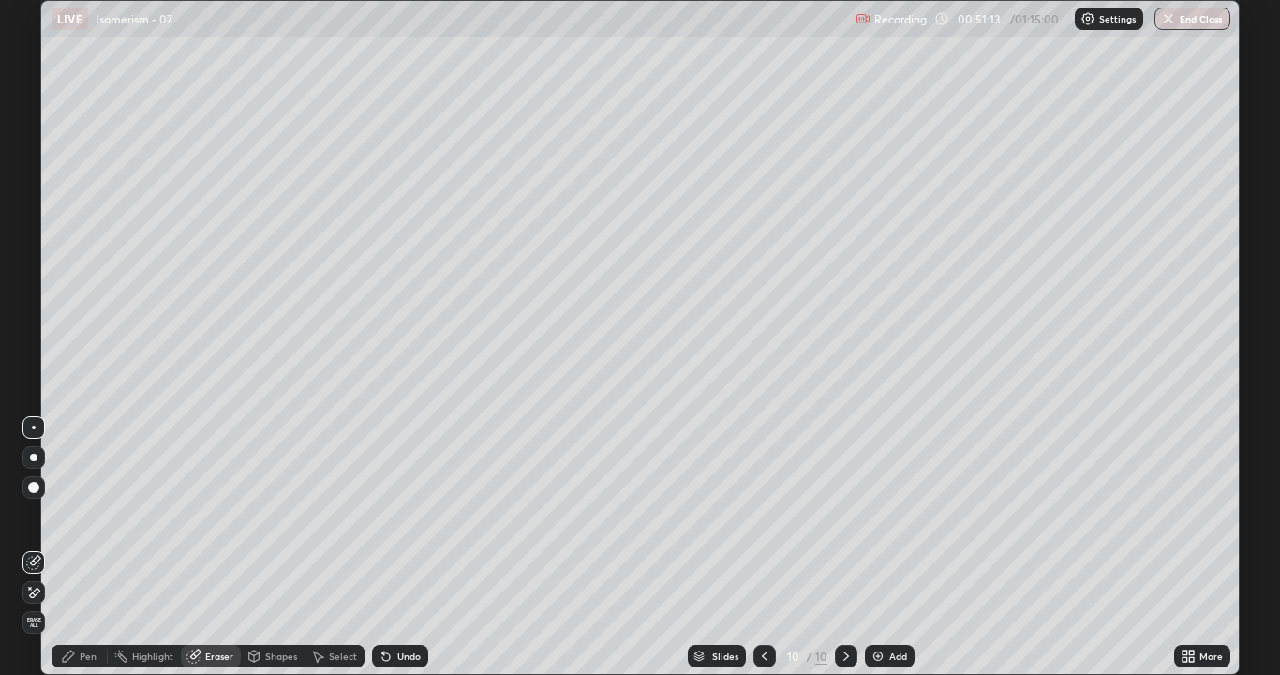
click at [85, 547] on div "Pen" at bounding box center [88, 655] width 17 height 9
click at [32, 273] on div at bounding box center [33, 269] width 11 height 11
click at [32, 331] on div at bounding box center [33, 329] width 11 height 11
click at [35, 270] on div at bounding box center [33, 269] width 11 height 11
click at [881, 547] on img at bounding box center [877, 655] width 15 height 15
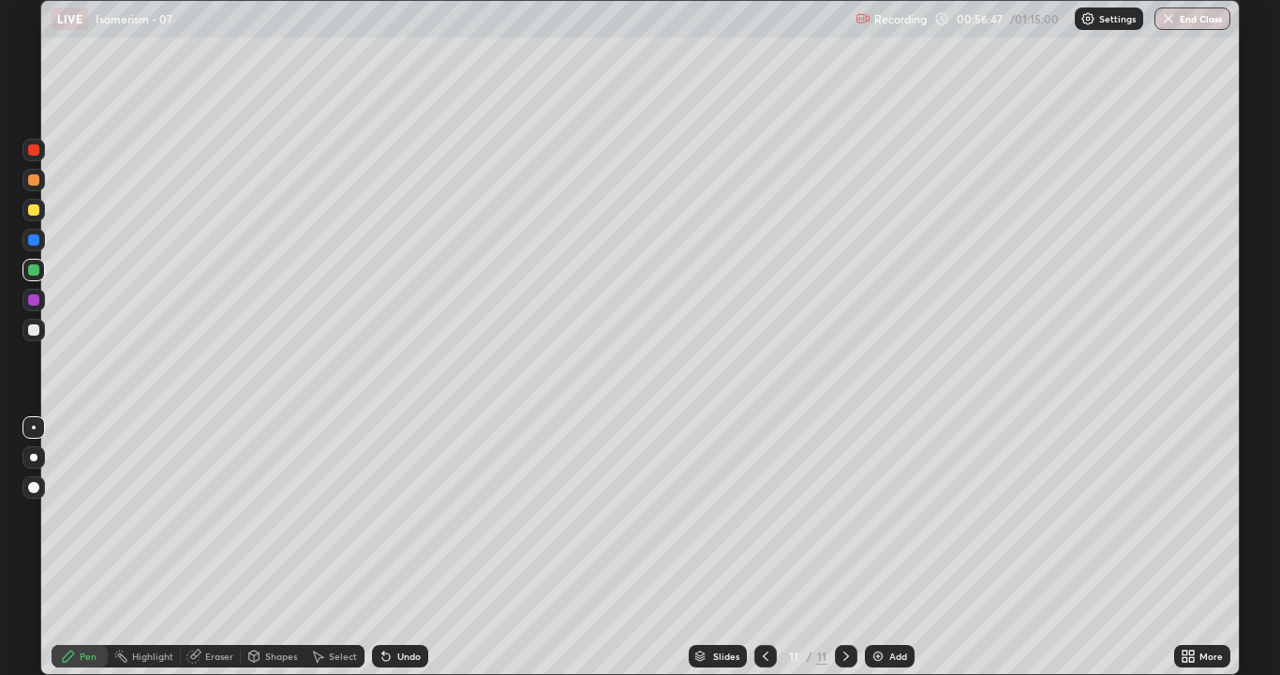
click at [34, 327] on div at bounding box center [33, 329] width 11 height 11
click at [37, 329] on div at bounding box center [33, 329] width 11 height 11
click at [37, 271] on div at bounding box center [33, 269] width 11 height 11
click at [29, 333] on div at bounding box center [33, 329] width 11 height 11
click at [209, 547] on div "Eraser" at bounding box center [219, 655] width 28 height 9
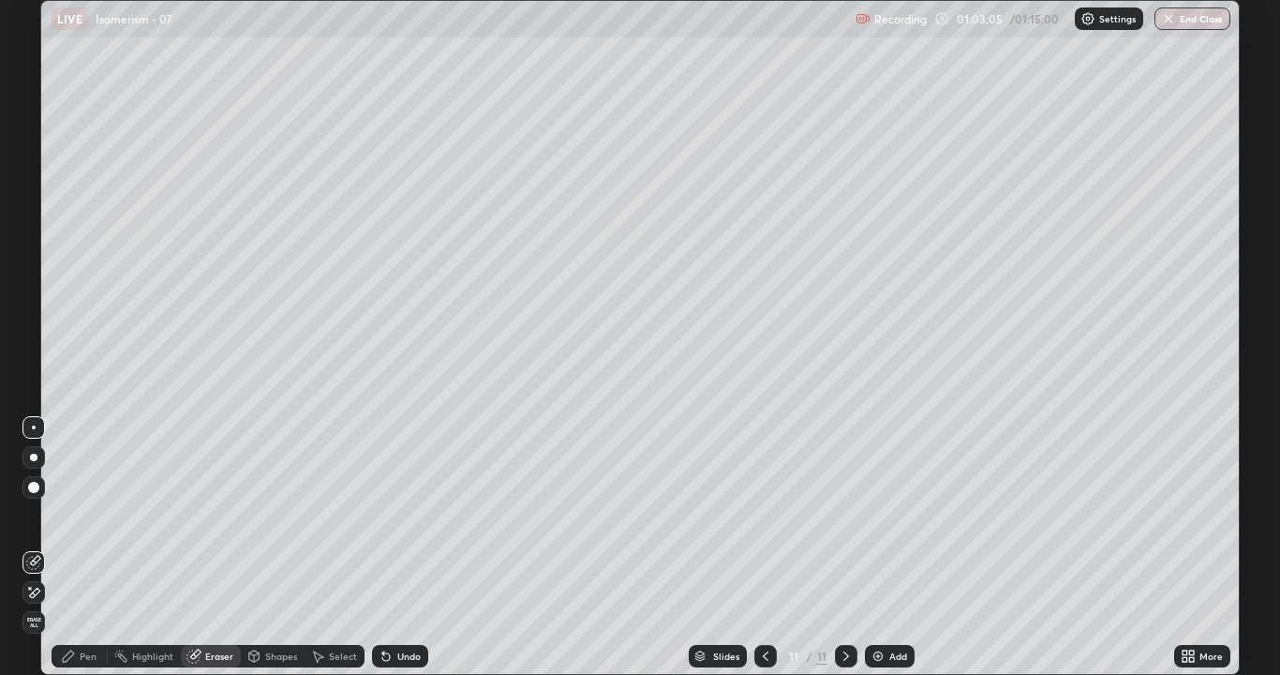
click at [215, 547] on div "Eraser" at bounding box center [219, 655] width 28 height 9
click at [82, 547] on div "Pen" at bounding box center [88, 655] width 17 height 9
click at [33, 274] on div at bounding box center [33, 269] width 11 height 11
click at [35, 333] on div at bounding box center [33, 329] width 11 height 11
click at [1176, 19] on button "End Class" at bounding box center [1192, 18] width 76 height 22
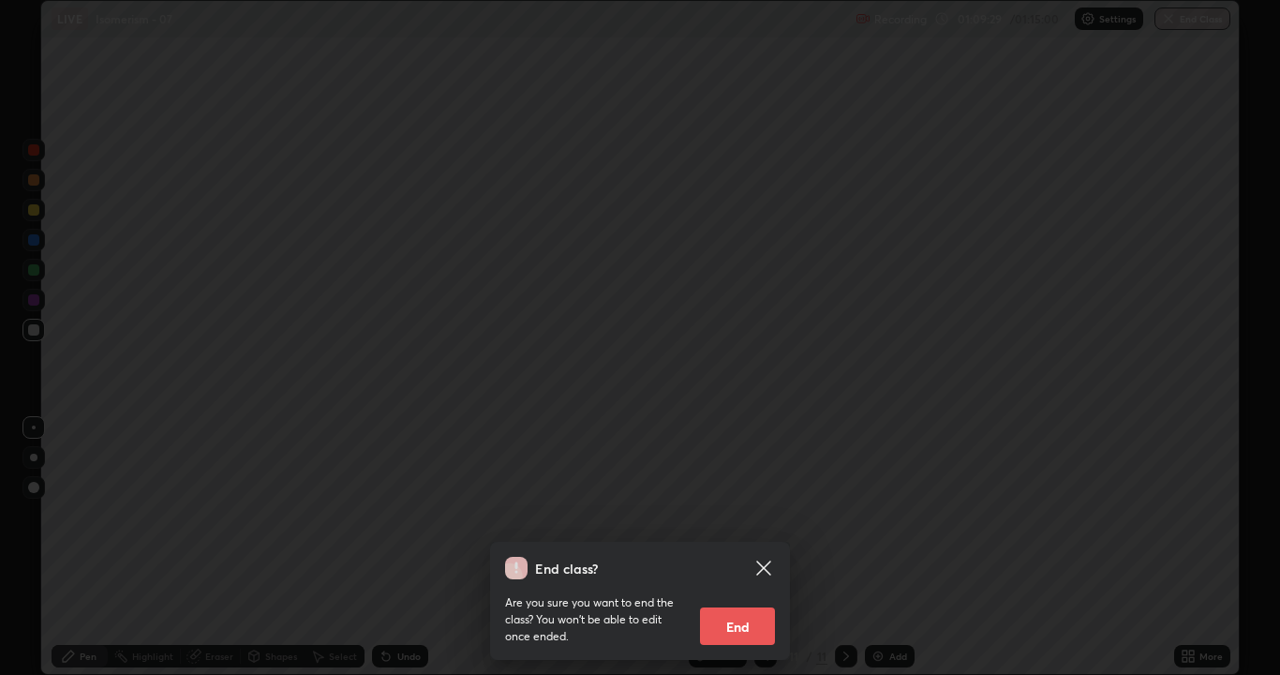
click at [646, 486] on div "End class? Are you sure you want to end the class? You won’t be able to edit on…" at bounding box center [640, 337] width 1280 height 675
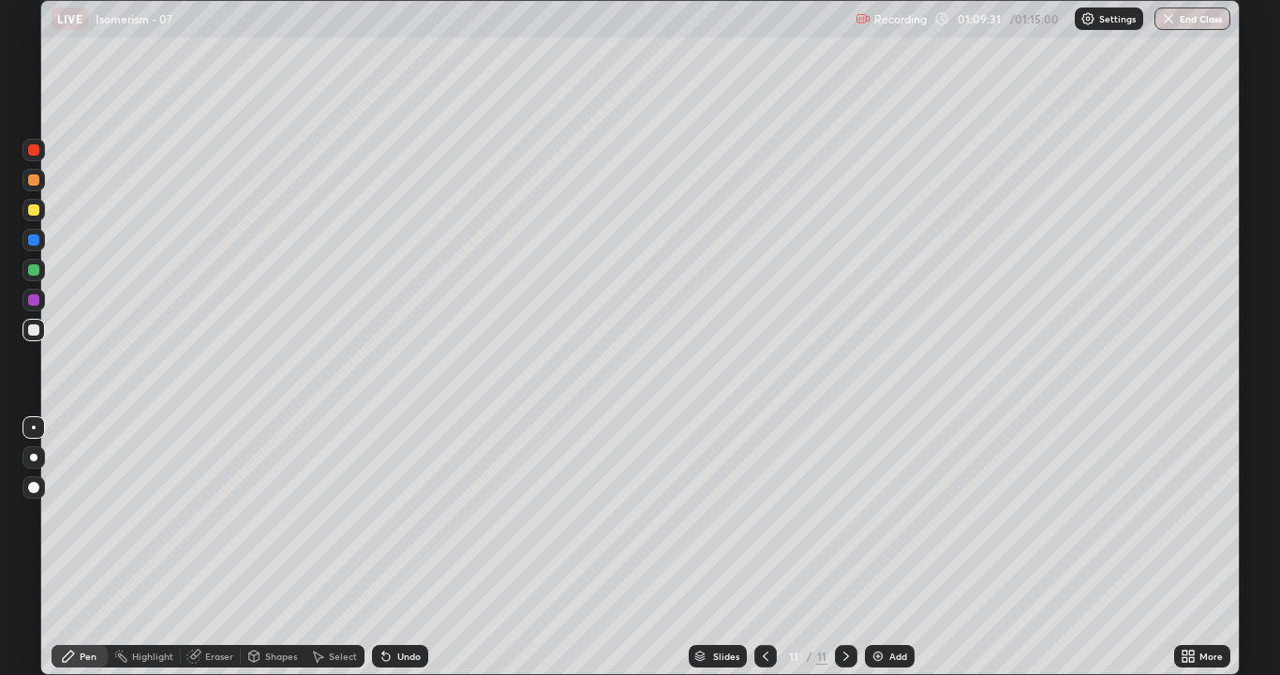
click at [1163, 28] on button "End Class" at bounding box center [1192, 18] width 76 height 22
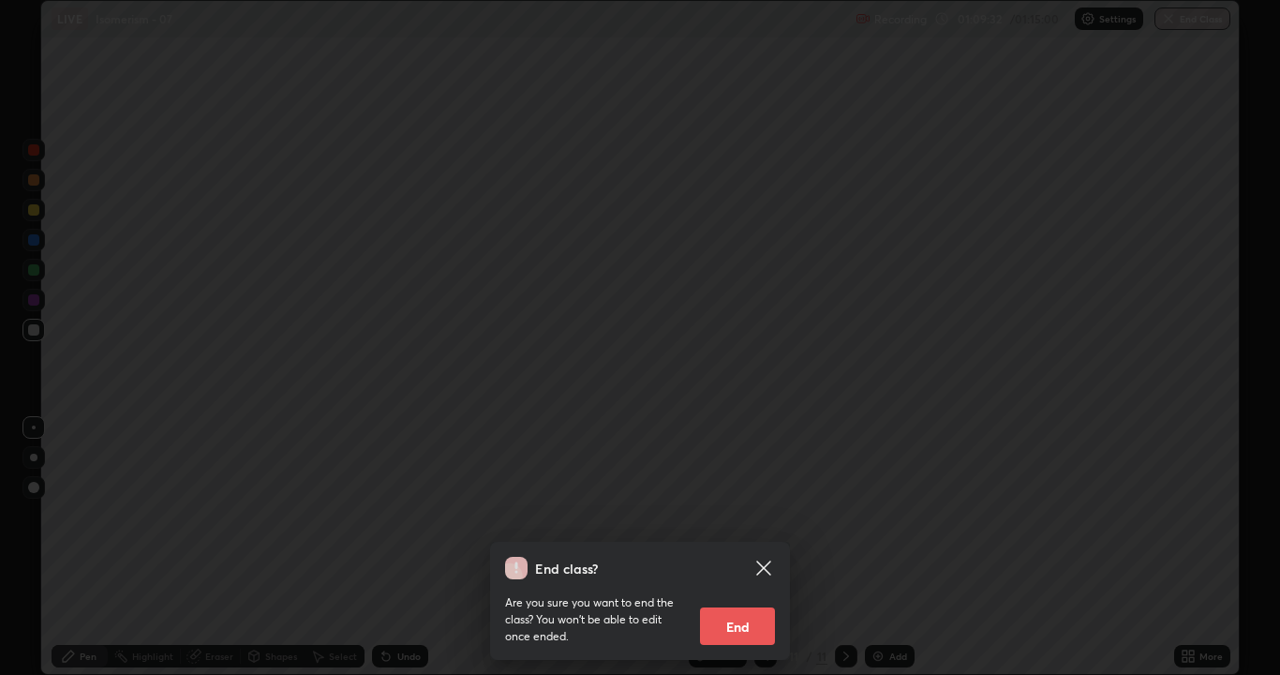
click at [766, 547] on button "End" at bounding box center [737, 625] width 75 height 37
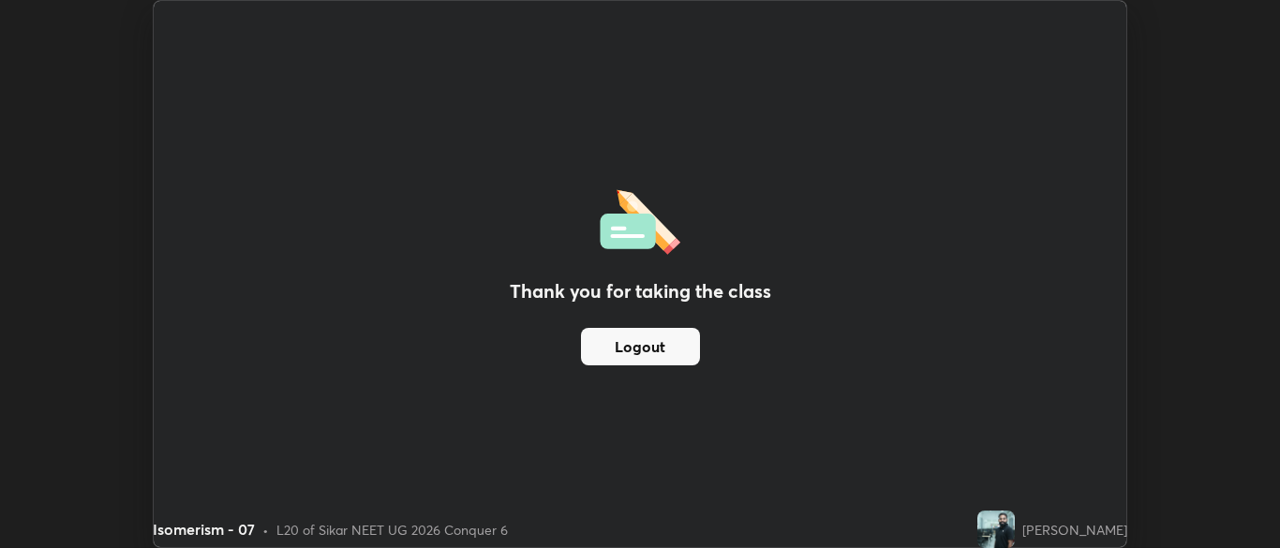
scroll to position [93145, 92414]
